Goal: Entertainment & Leisure: Consume media (video, audio)

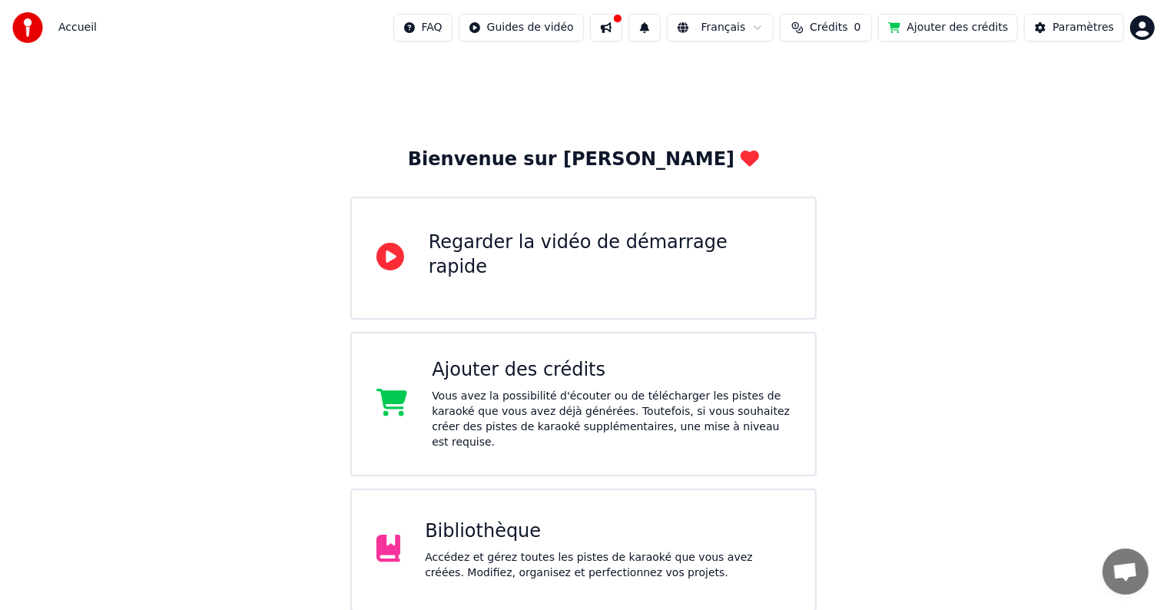
click at [535, 550] on div "Accédez et gérez toutes les pistes de karaoké que vous avez créées. Modifiez, o…" at bounding box center [608, 565] width 366 height 31
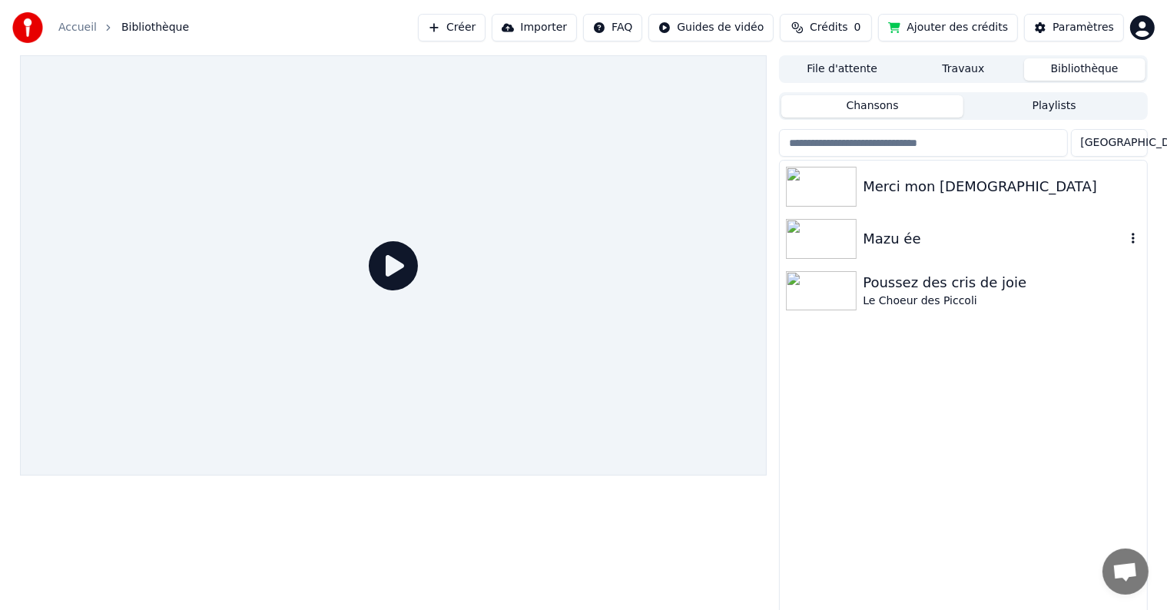
click at [838, 243] on img at bounding box center [821, 239] width 71 height 40
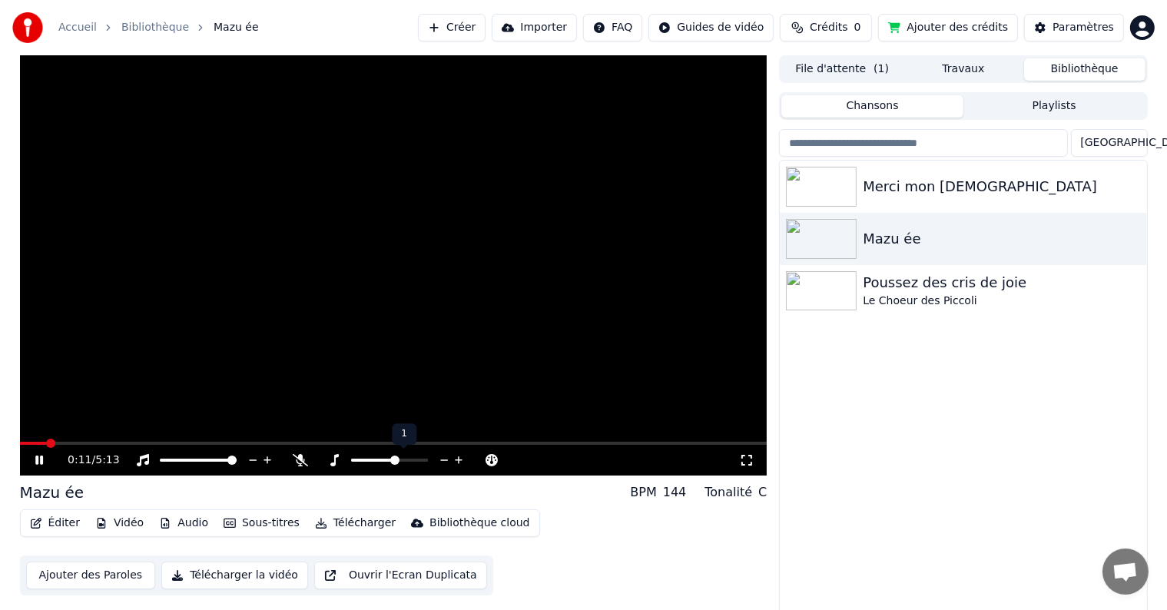
click at [396, 465] on span at bounding box center [394, 460] width 9 height 9
click at [481, 458] on icon at bounding box center [478, 459] width 15 height 15
click at [492, 461] on icon at bounding box center [492, 459] width 15 height 15
